Goal: Task Accomplishment & Management: Use online tool/utility

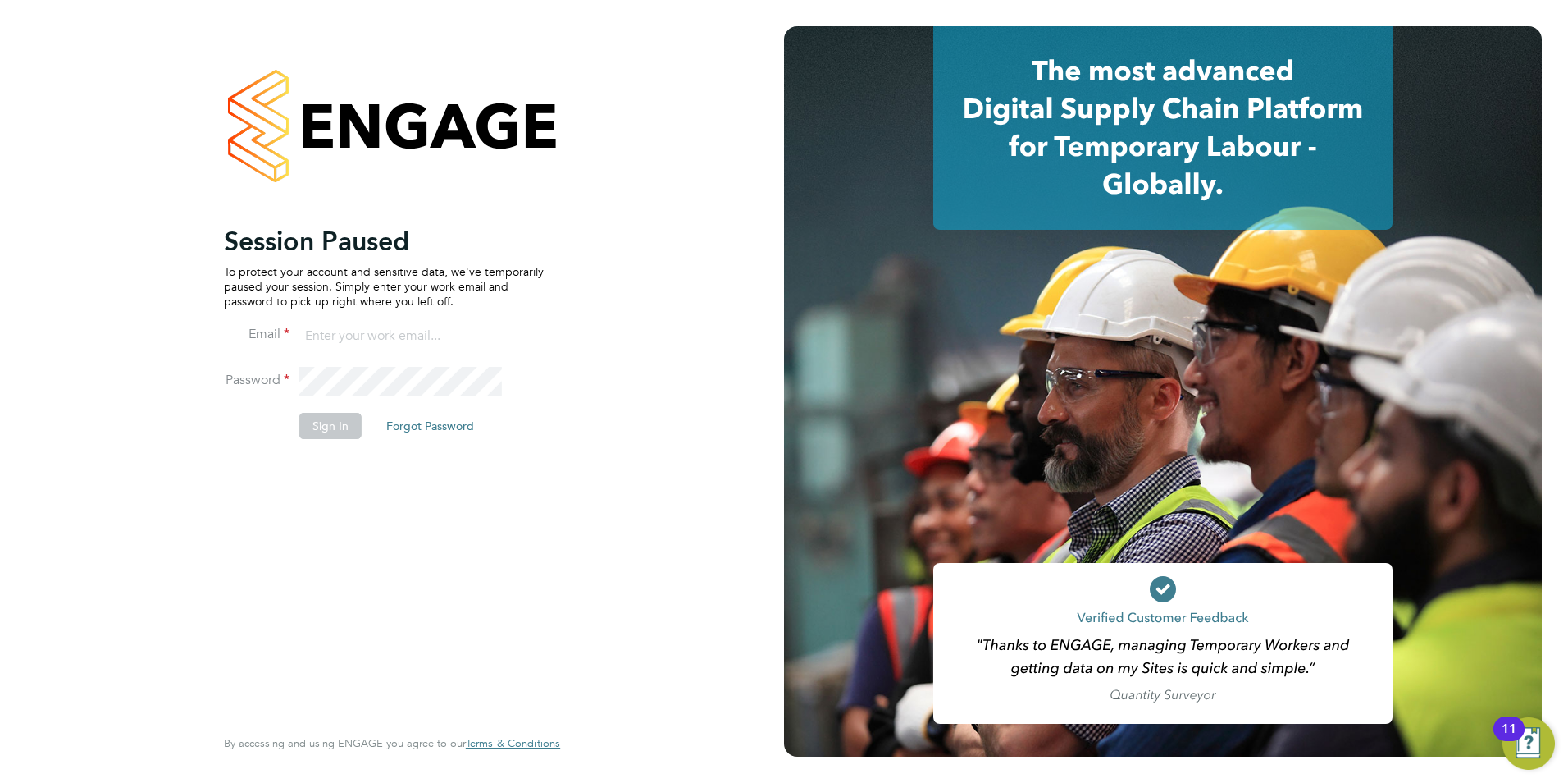
type input "lauren.bowron@pcrnet.co.uk"
click at [337, 430] on button "Sign In" at bounding box center [331, 426] width 62 height 26
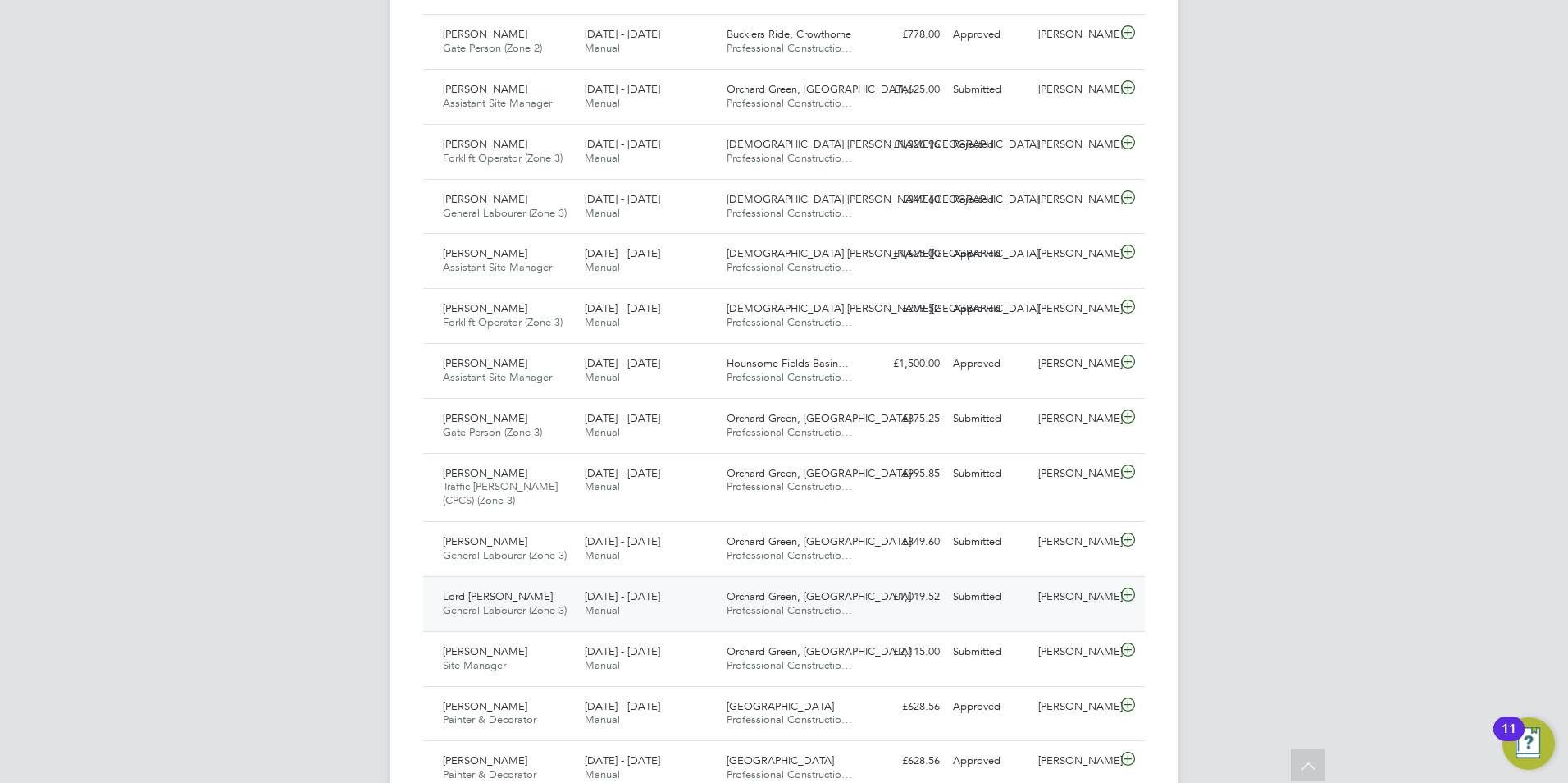
scroll to position [657, 0]
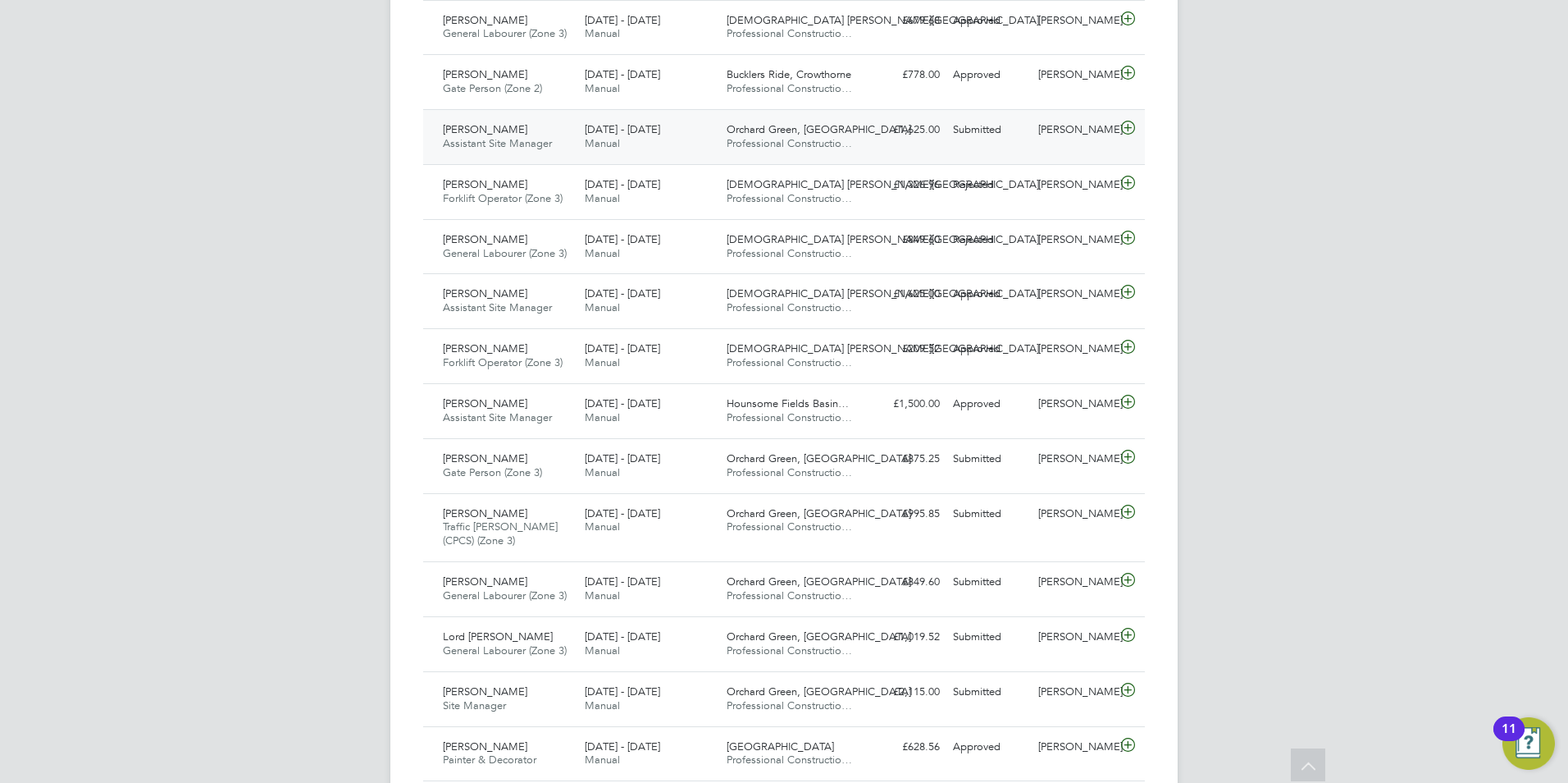
click at [808, 135] on span "Orchard Green, [GEOGRAPHIC_DATA]" at bounding box center [819, 129] width 185 height 14
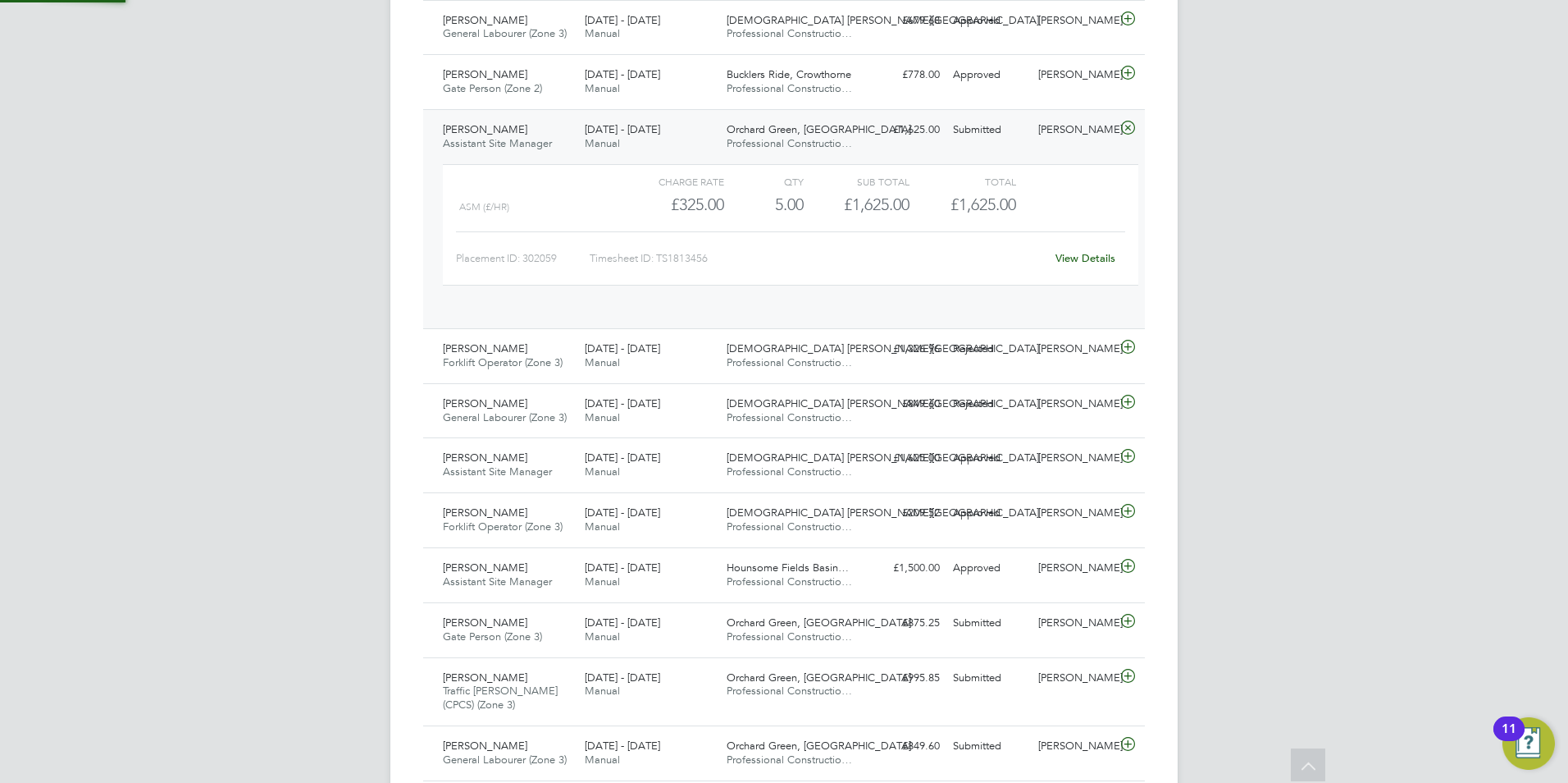
scroll to position [28, 160]
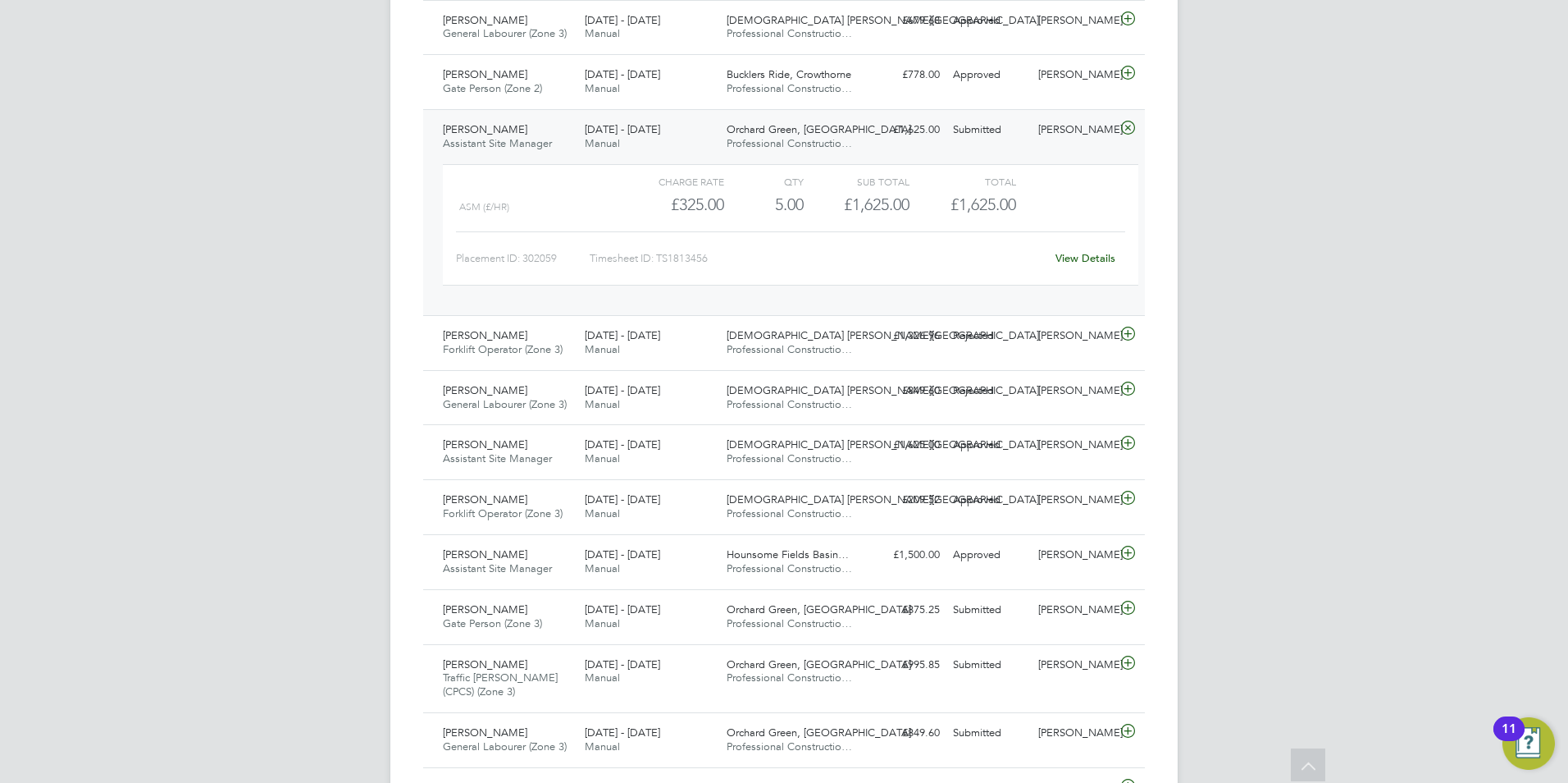
click at [1338, 397] on div "LB [PERSON_NAME] Notifications Applications: Network Team Members Businesses Si…" at bounding box center [784, 569] width 1568 height 2452
drag, startPoint x: 1125, startPoint y: 134, endPoint x: 1126, endPoint y: 143, distance: 9.1
click at [1123, 134] on icon at bounding box center [1128, 128] width 21 height 13
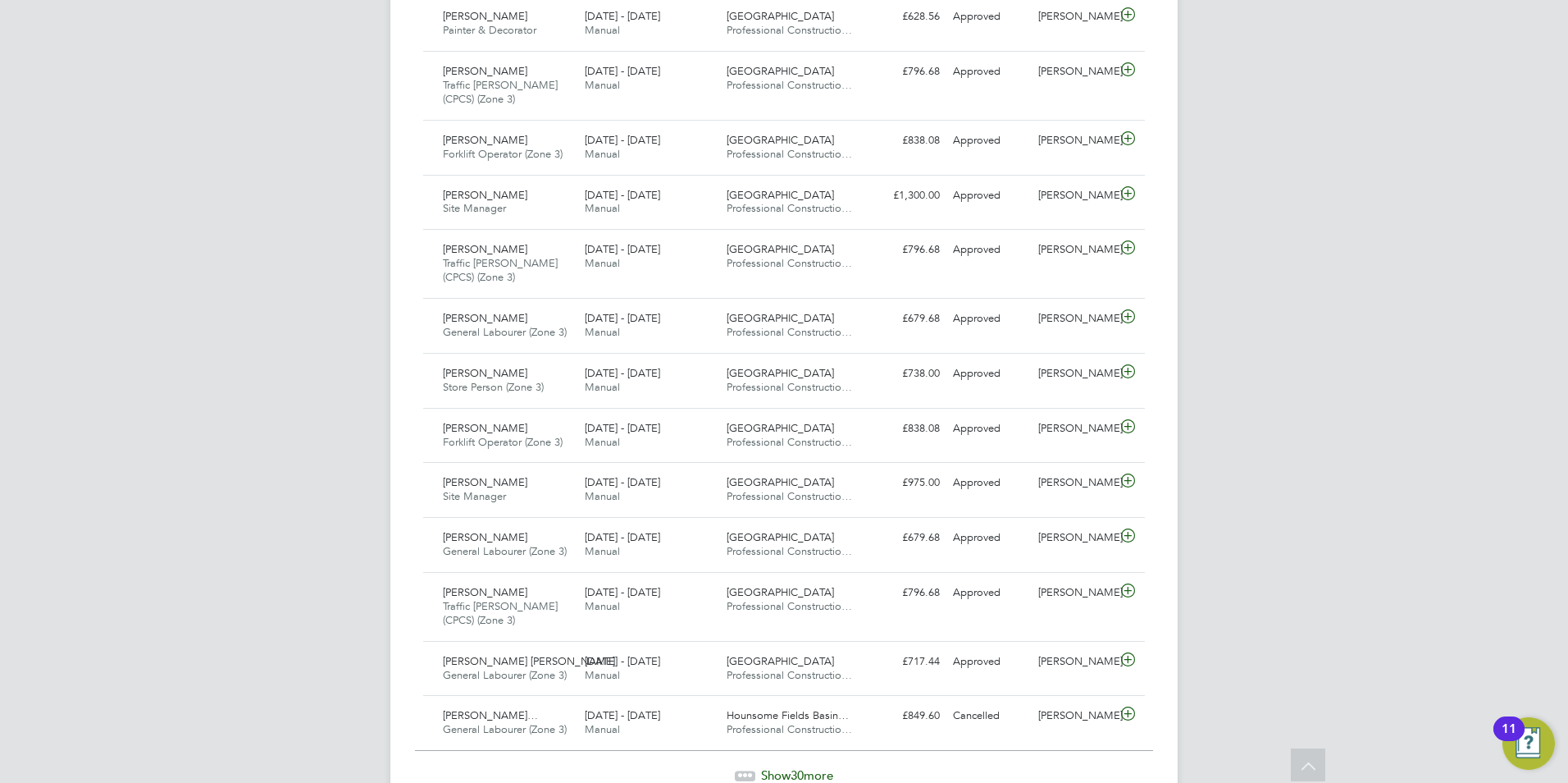
scroll to position [1518, 0]
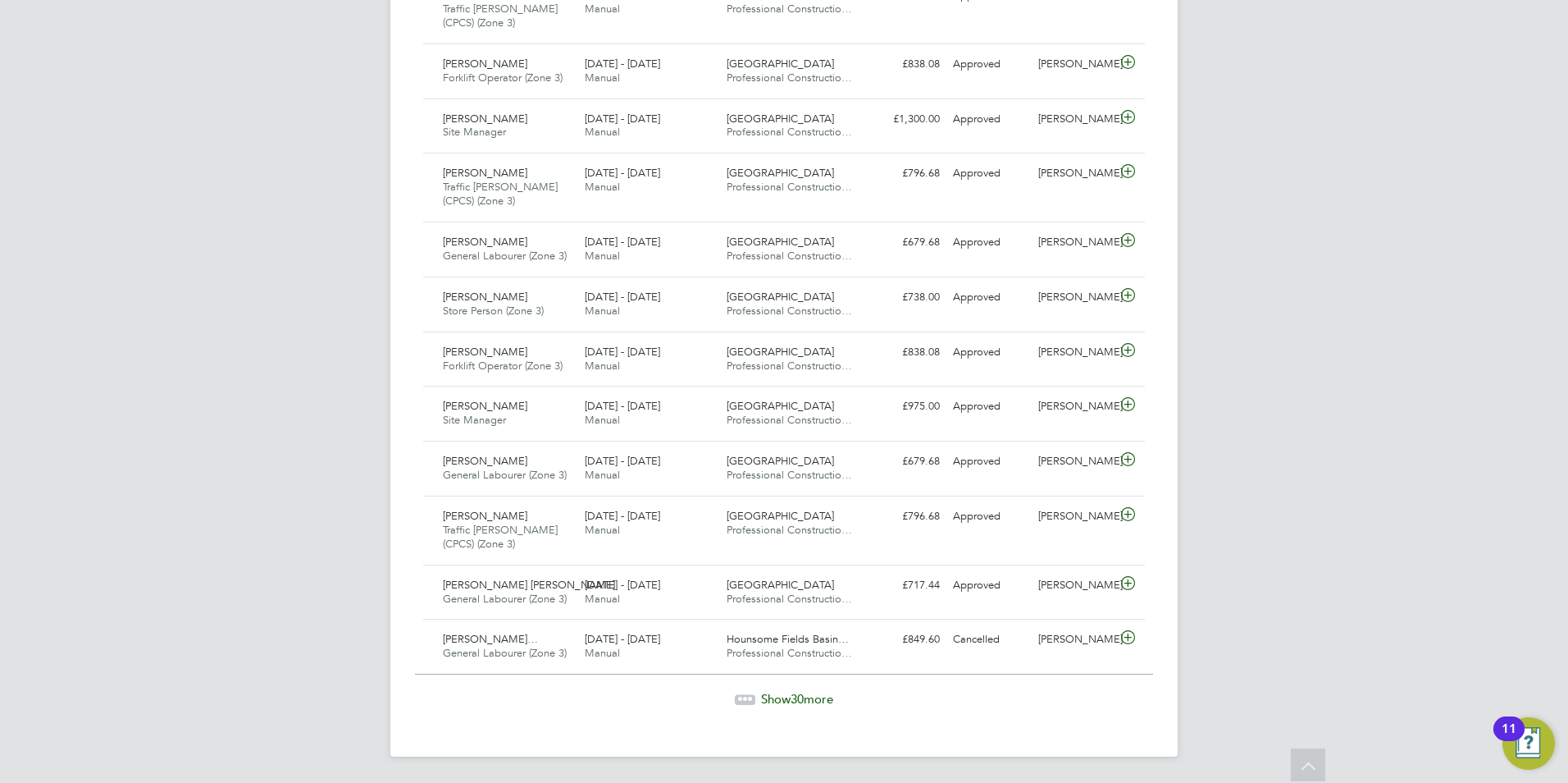
click at [785, 704] on span "Show 30 more" at bounding box center [797, 698] width 73 height 16
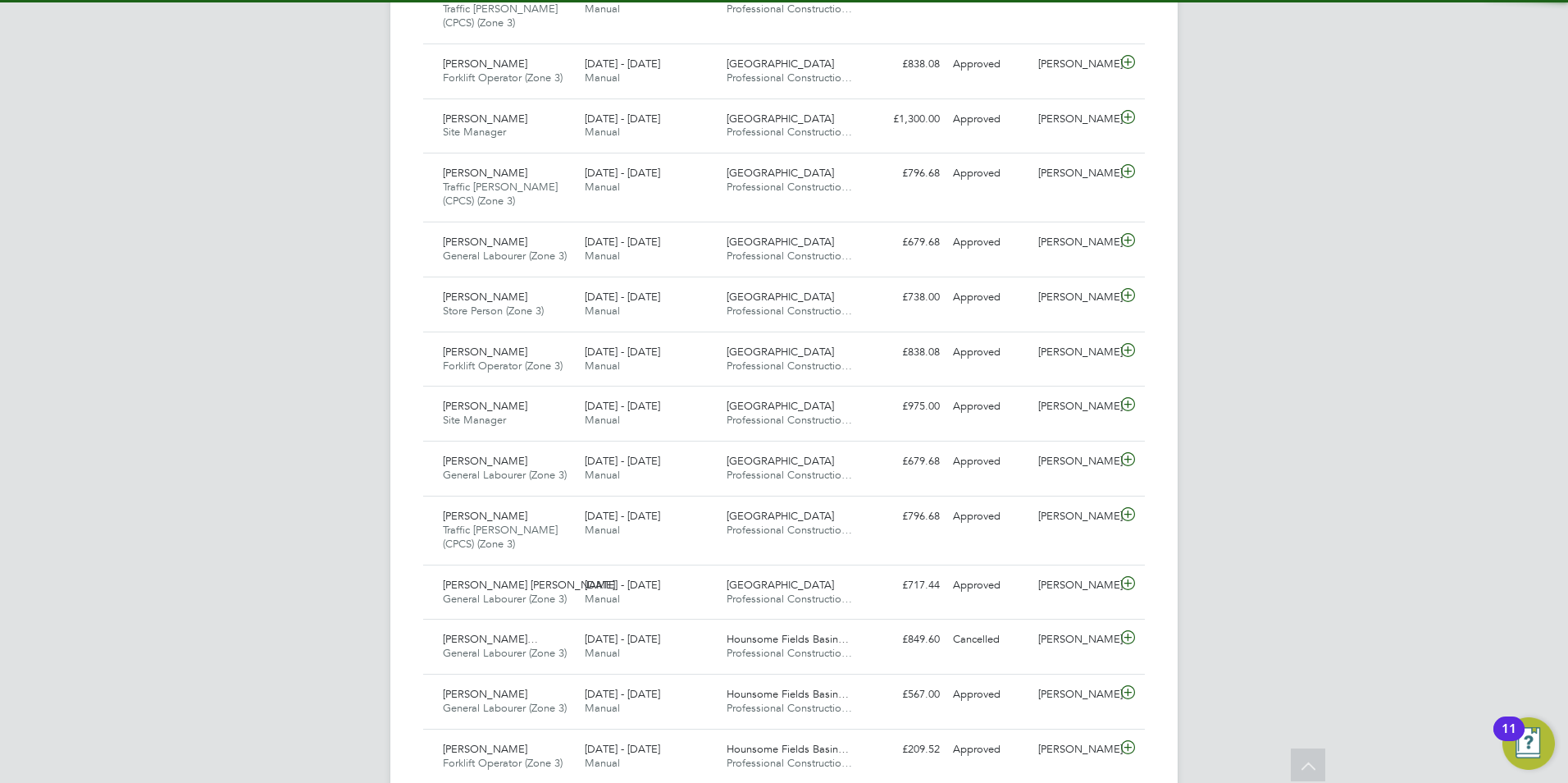
scroll to position [41, 143]
